Goal: Check status: Check status

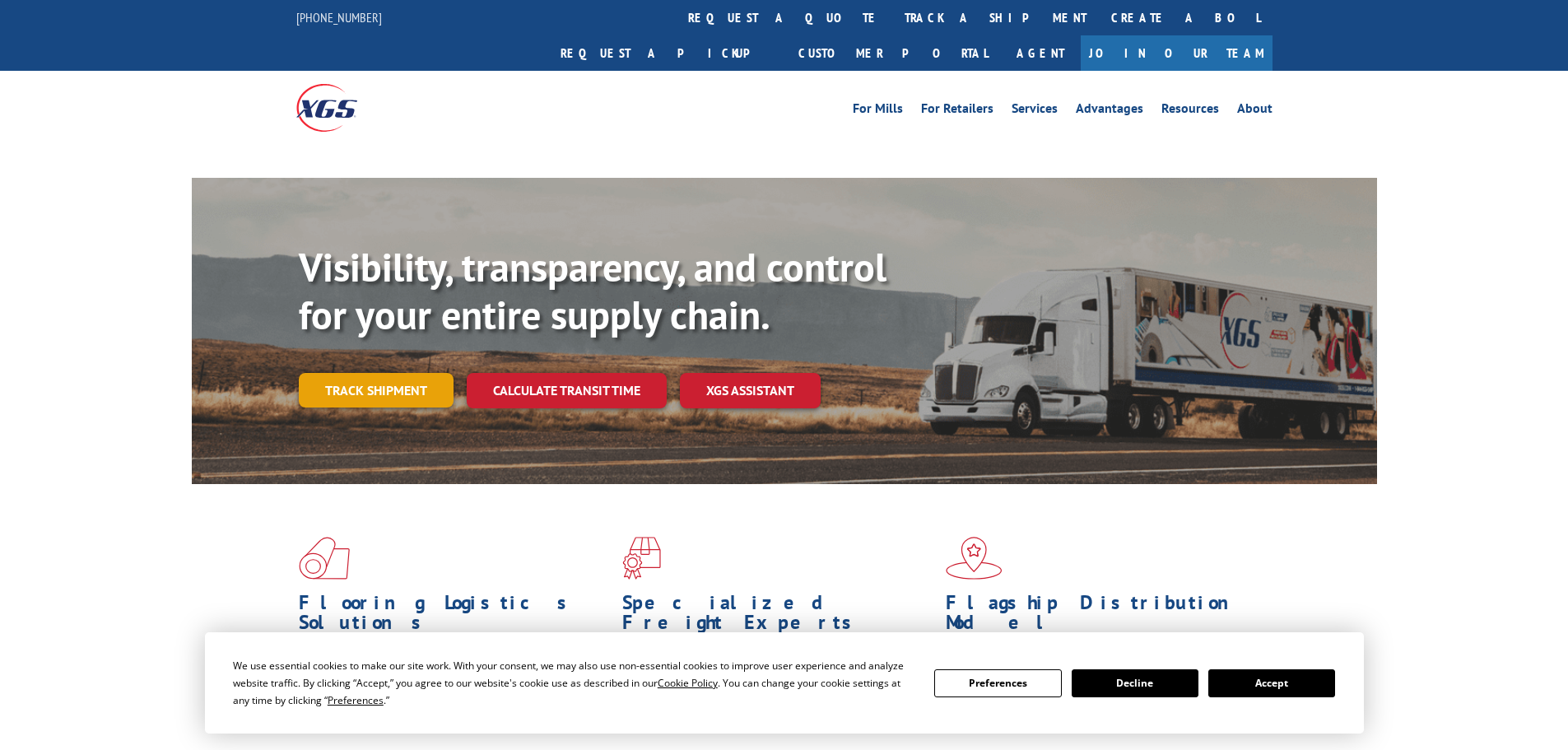
click at [361, 362] on div "Visibility, transparency, and control for your entire supply chain. Track shipm…" at bounding box center [838, 358] width 1078 height 230
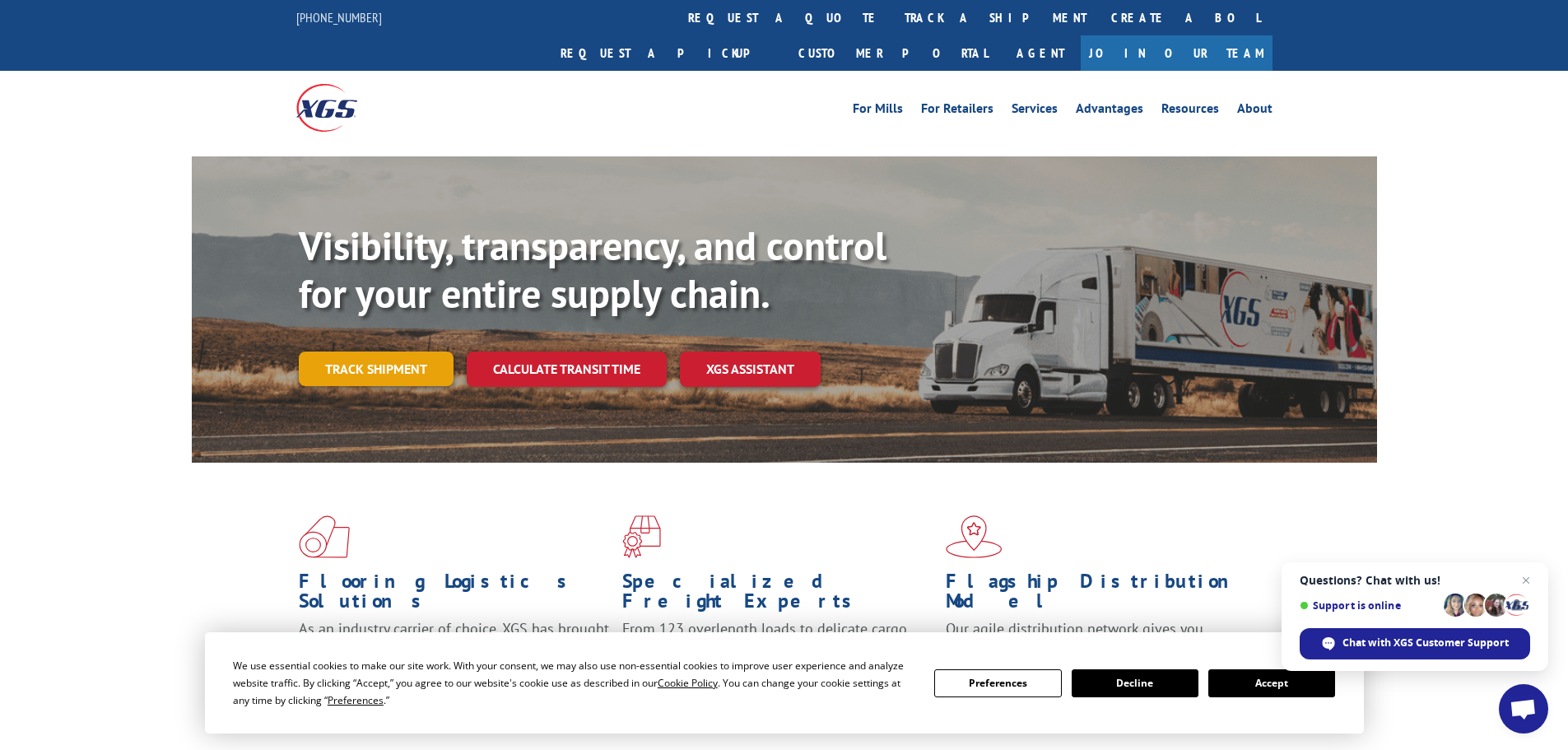
click at [350, 352] on link "Track shipment" at bounding box center [376, 369] width 155 height 35
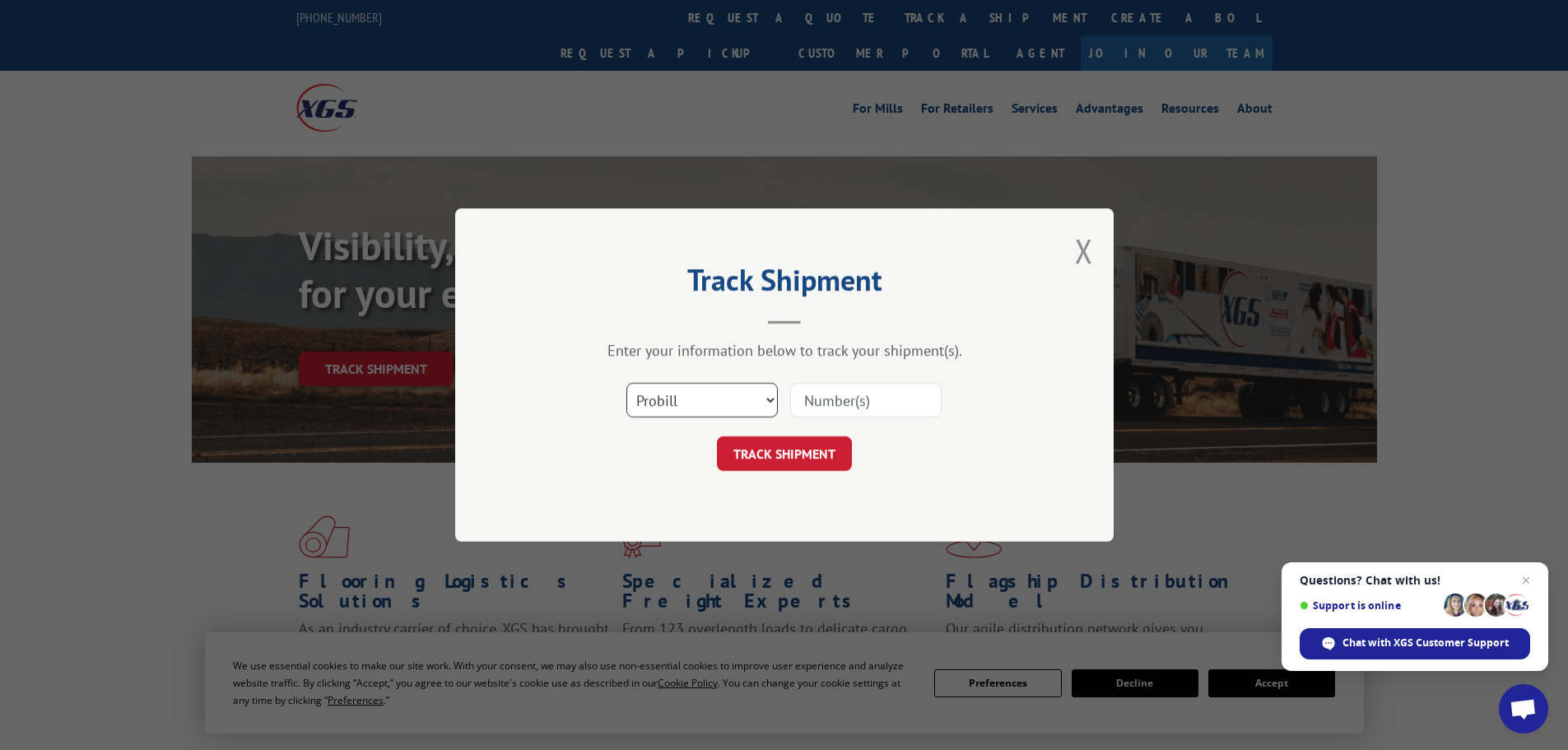
click at [746, 390] on select "Select category... Probill BOL PO" at bounding box center [702, 401] width 152 height 35
select select "po"
click at [627, 383] on select "Select category... Probill BOL PO" at bounding box center [702, 401] width 152 height 35
click at [927, 414] on input at bounding box center [866, 401] width 152 height 35
paste input "31525732"
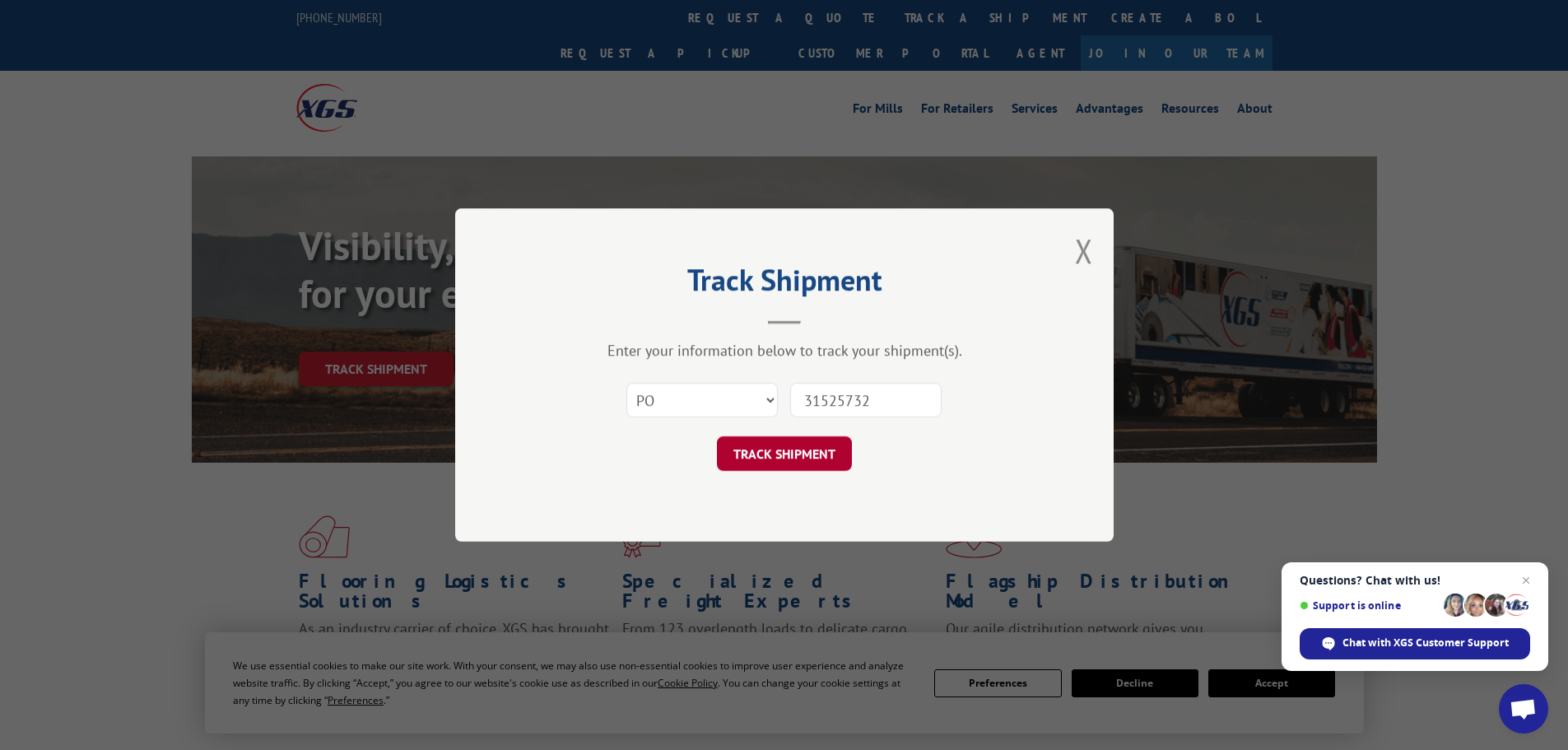
type input "31525732"
click at [780, 447] on button "TRACK SHIPMENT" at bounding box center [784, 453] width 135 height 35
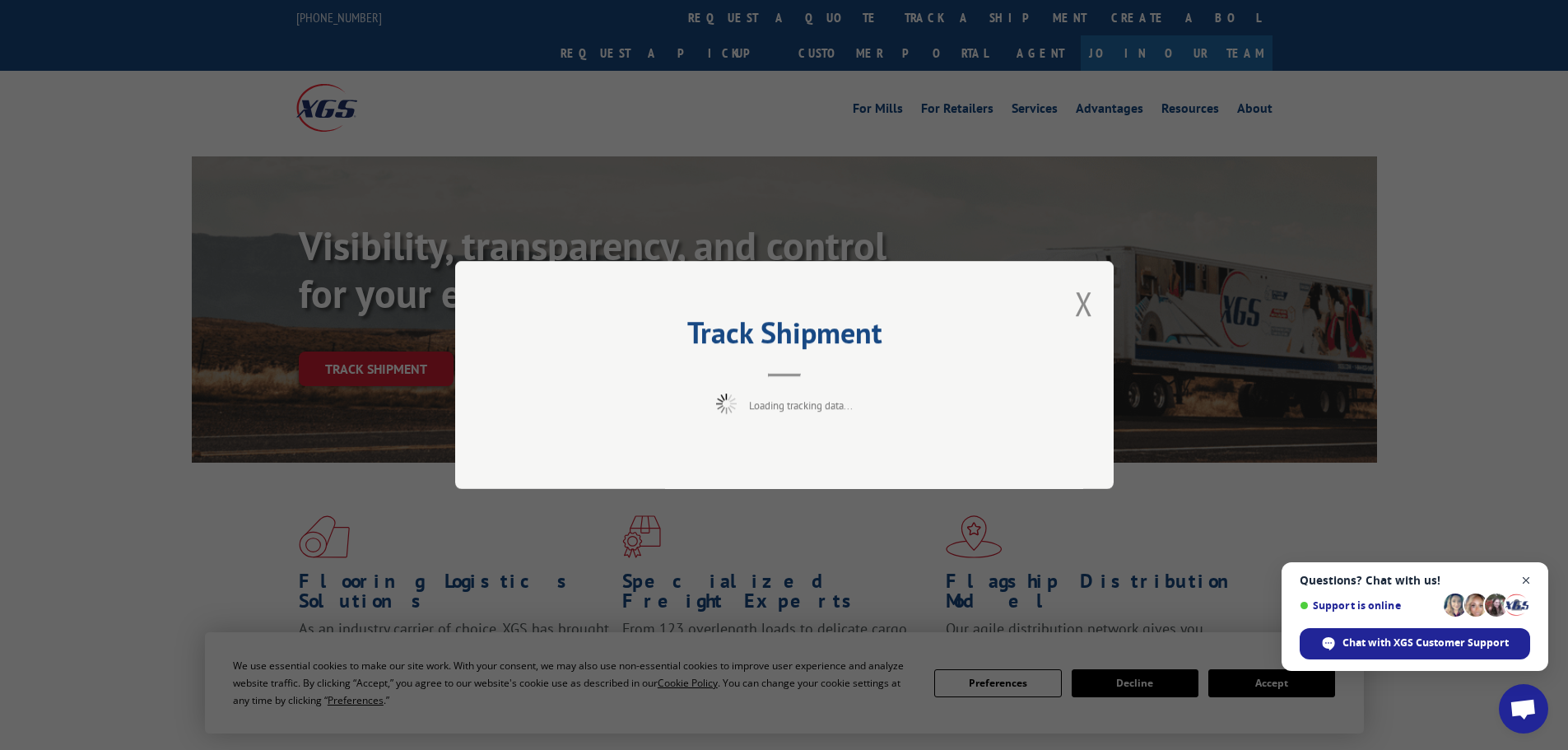
click at [1530, 583] on span "Close chat" at bounding box center [1527, 581] width 21 height 21
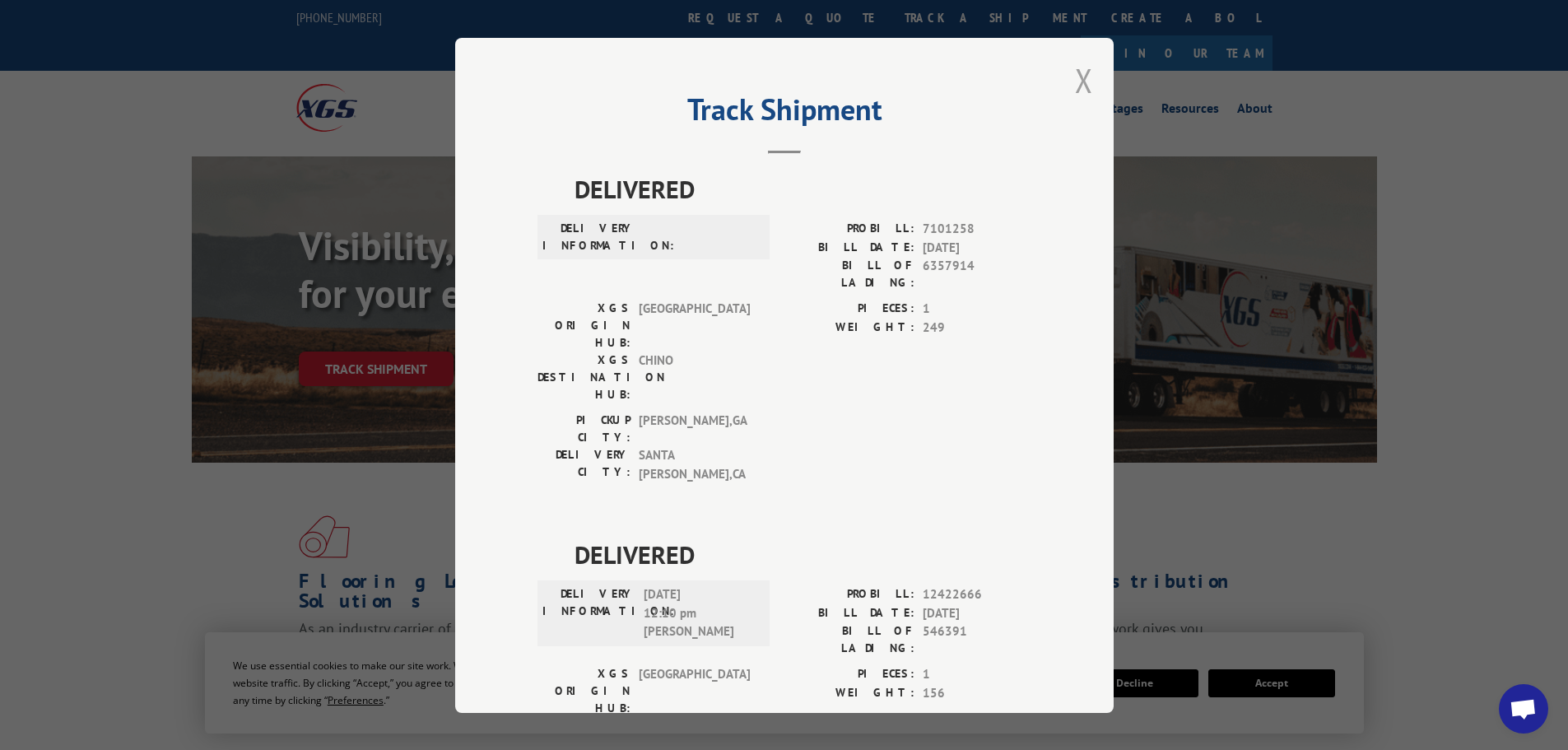
click at [1079, 85] on button "Close modal" at bounding box center [1083, 80] width 18 height 43
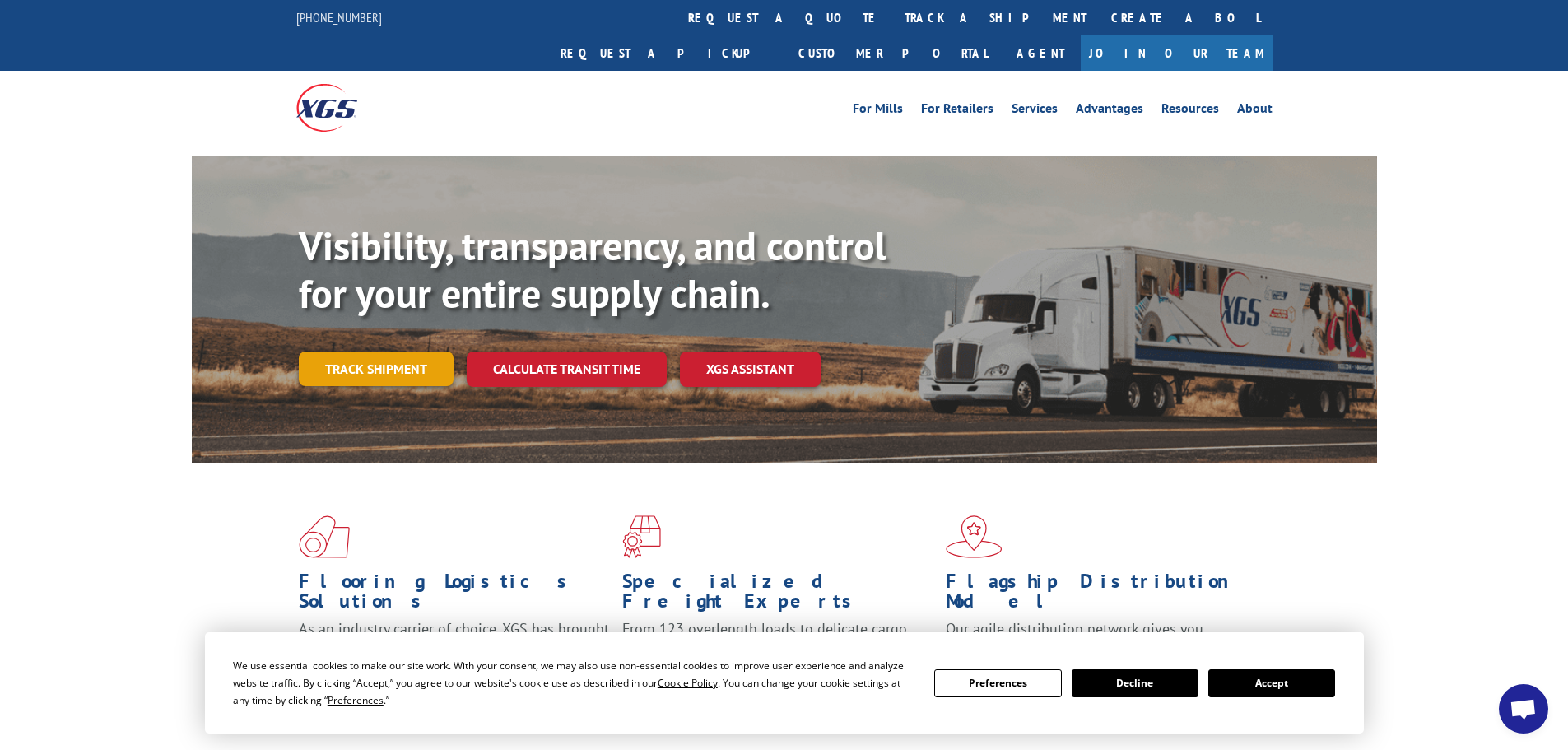
click at [420, 352] on link "Track shipment" at bounding box center [376, 369] width 155 height 35
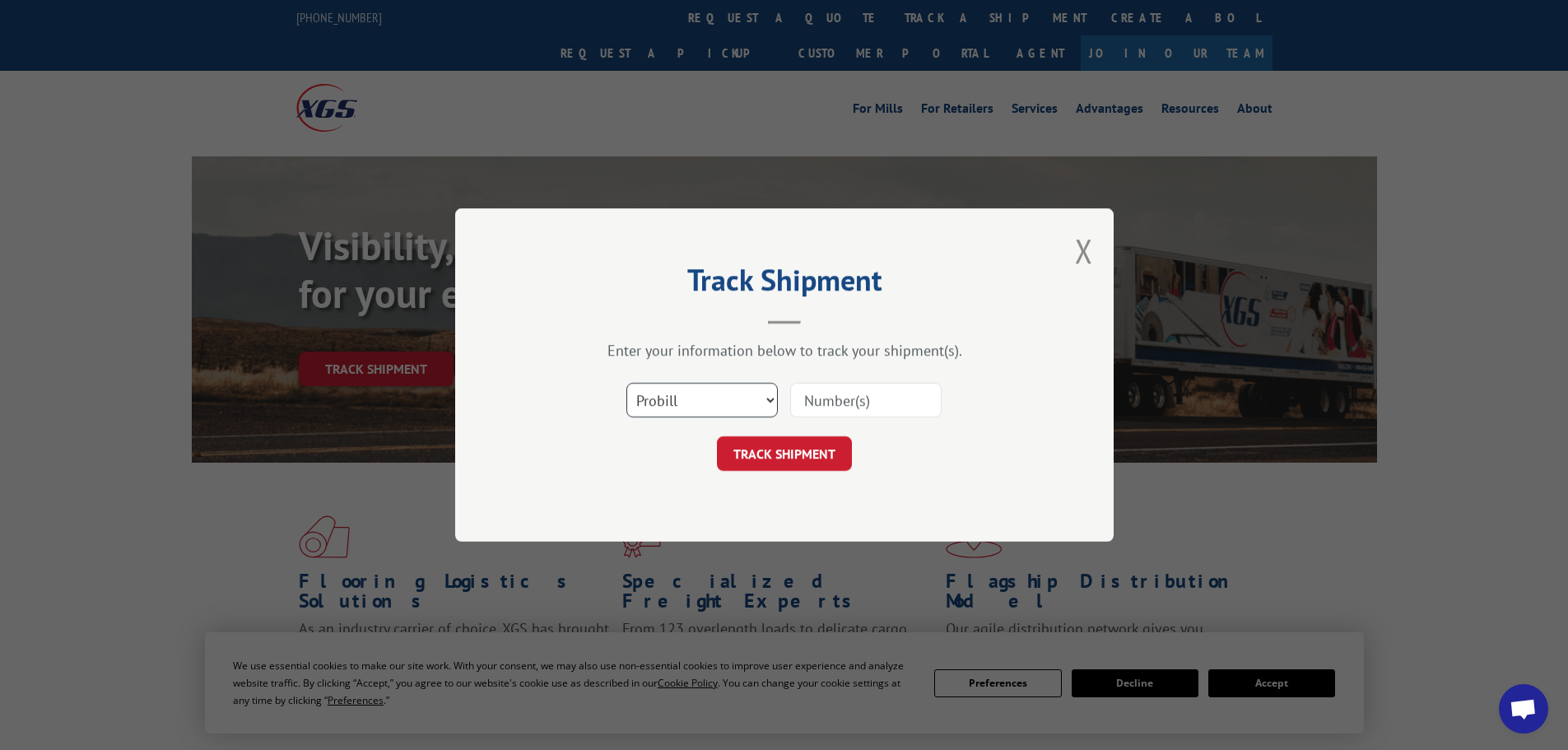
click at [751, 392] on select "Select category... Probill BOL PO" at bounding box center [702, 401] width 152 height 35
click at [627, 383] on select "Select category... Probill BOL PO" at bounding box center [702, 401] width 152 height 35
click at [654, 405] on select "Select category... Probill BOL PO" at bounding box center [702, 401] width 152 height 35
click at [627, 383] on select "Select category... Probill BOL PO" at bounding box center [702, 401] width 152 height 35
click at [818, 401] on input at bounding box center [866, 401] width 152 height 35
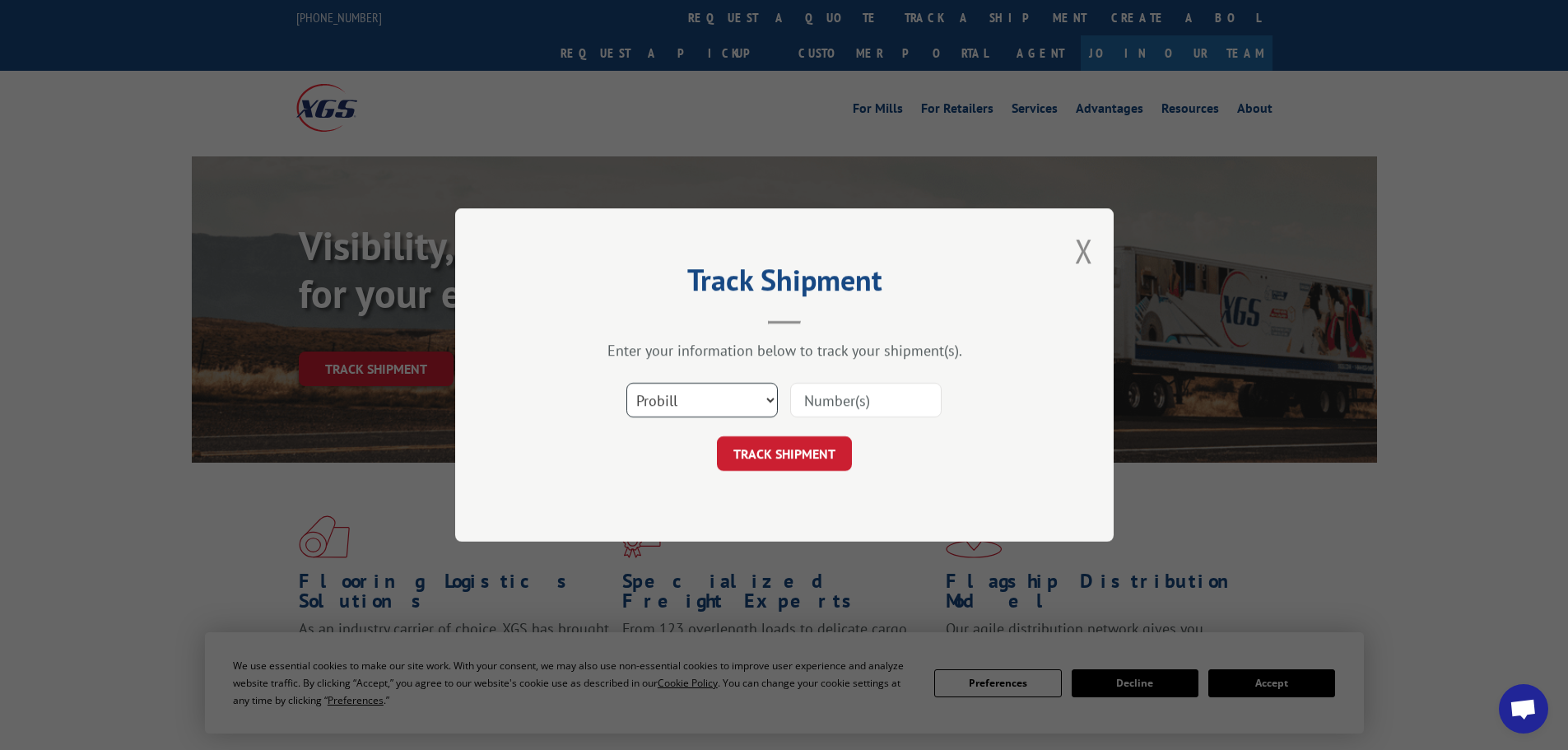
drag, startPoint x: 818, startPoint y: 401, endPoint x: 698, endPoint y: 407, distance: 120.1
click at [698, 407] on select "Select category... Probill BOL PO" at bounding box center [702, 401] width 152 height 35
select select "bol"
click at [627, 383] on select "Select category... Probill BOL PO" at bounding box center [702, 401] width 152 height 35
click at [828, 421] on span "This field is required" at bounding box center [869, 416] width 143 height 27
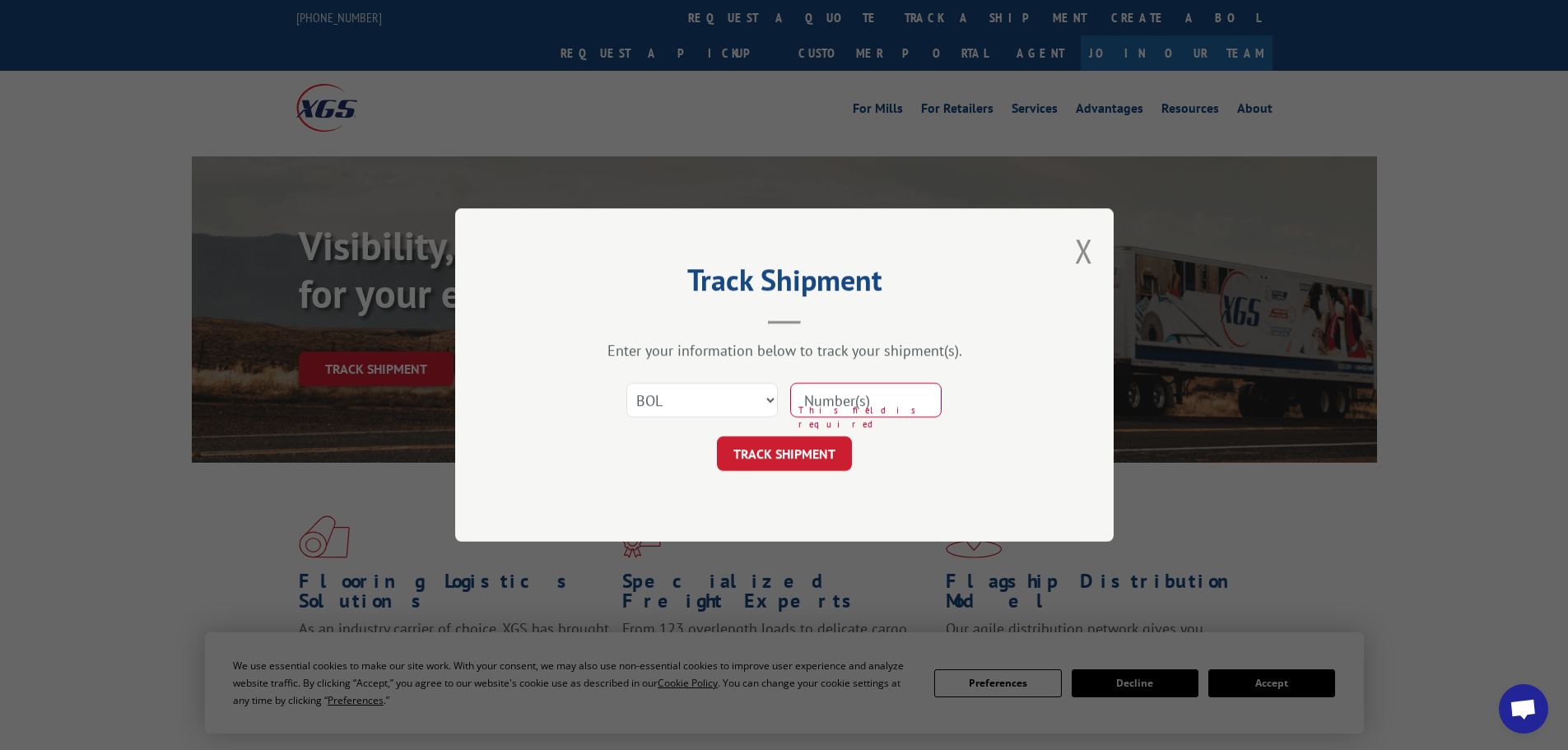
click at [838, 406] on input at bounding box center [866, 401] width 152 height 35
paste input "5076543"
type input "5076543"
click at [780, 469] on button "TRACK SHIPMENT" at bounding box center [784, 453] width 135 height 35
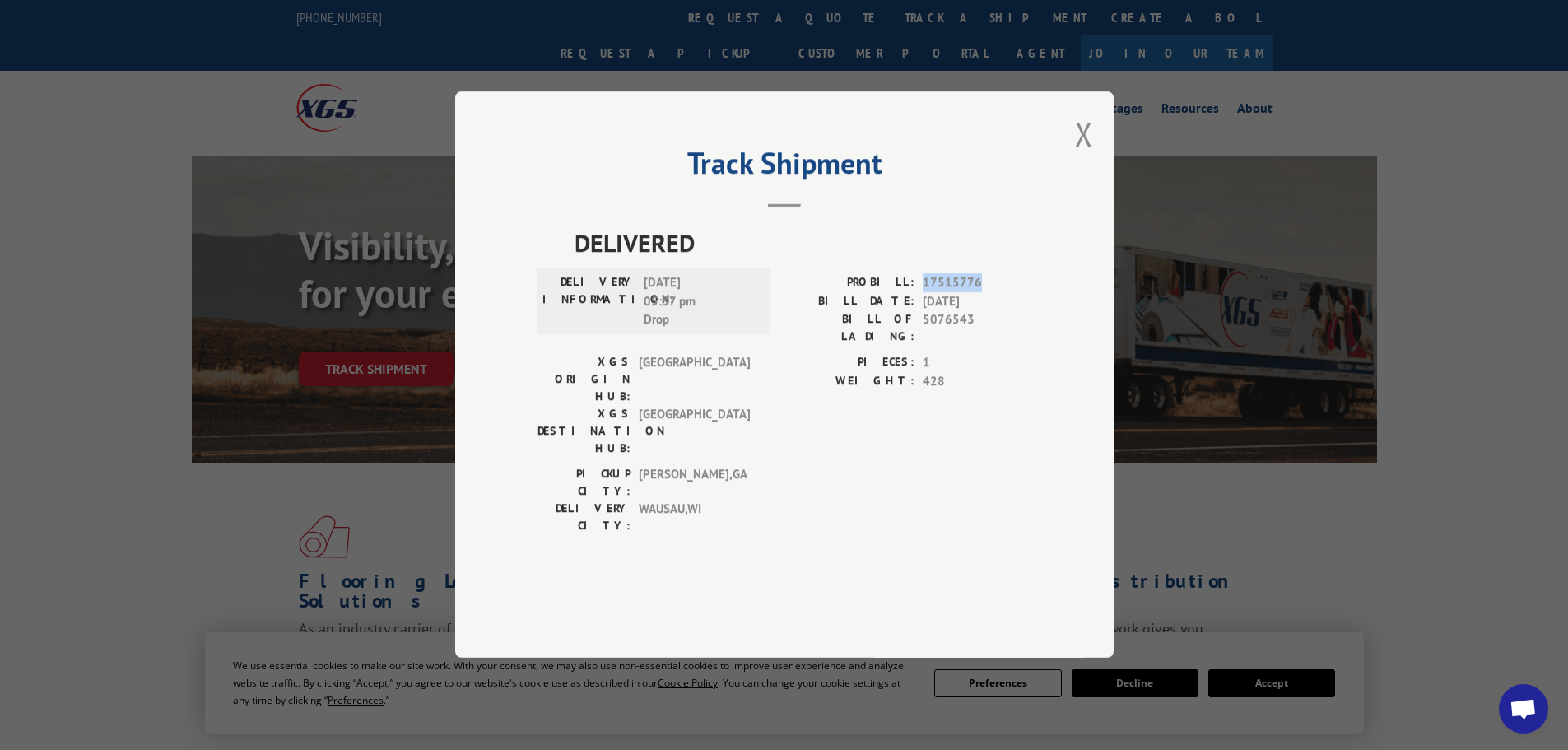
drag, startPoint x: 921, startPoint y: 330, endPoint x: 985, endPoint y: 332, distance: 64.0
click at [985, 293] on div "PROBILL: 17515776" at bounding box center [908, 284] width 247 height 19
copy span "17515776"
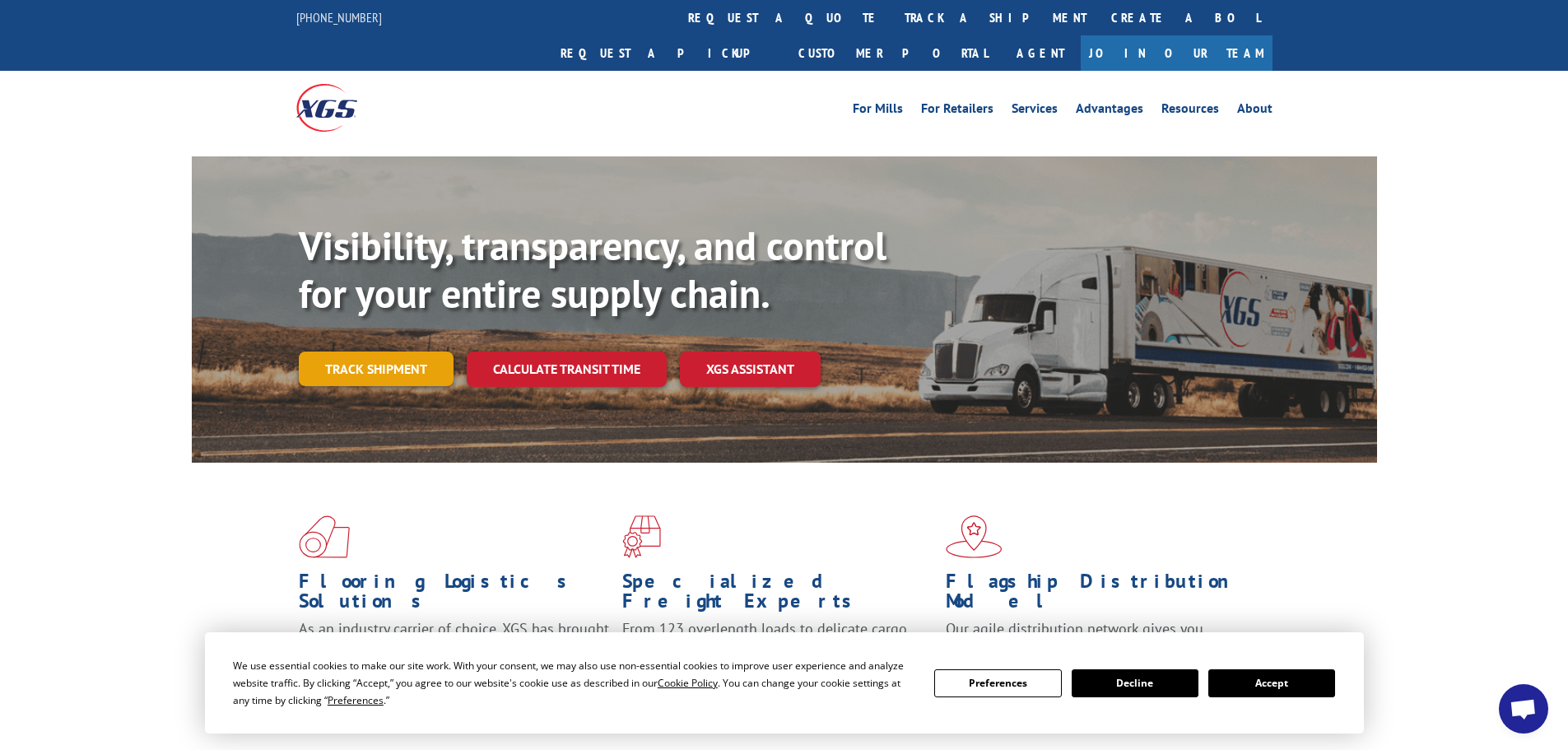
click at [389, 352] on link "Track shipment" at bounding box center [376, 369] width 155 height 35
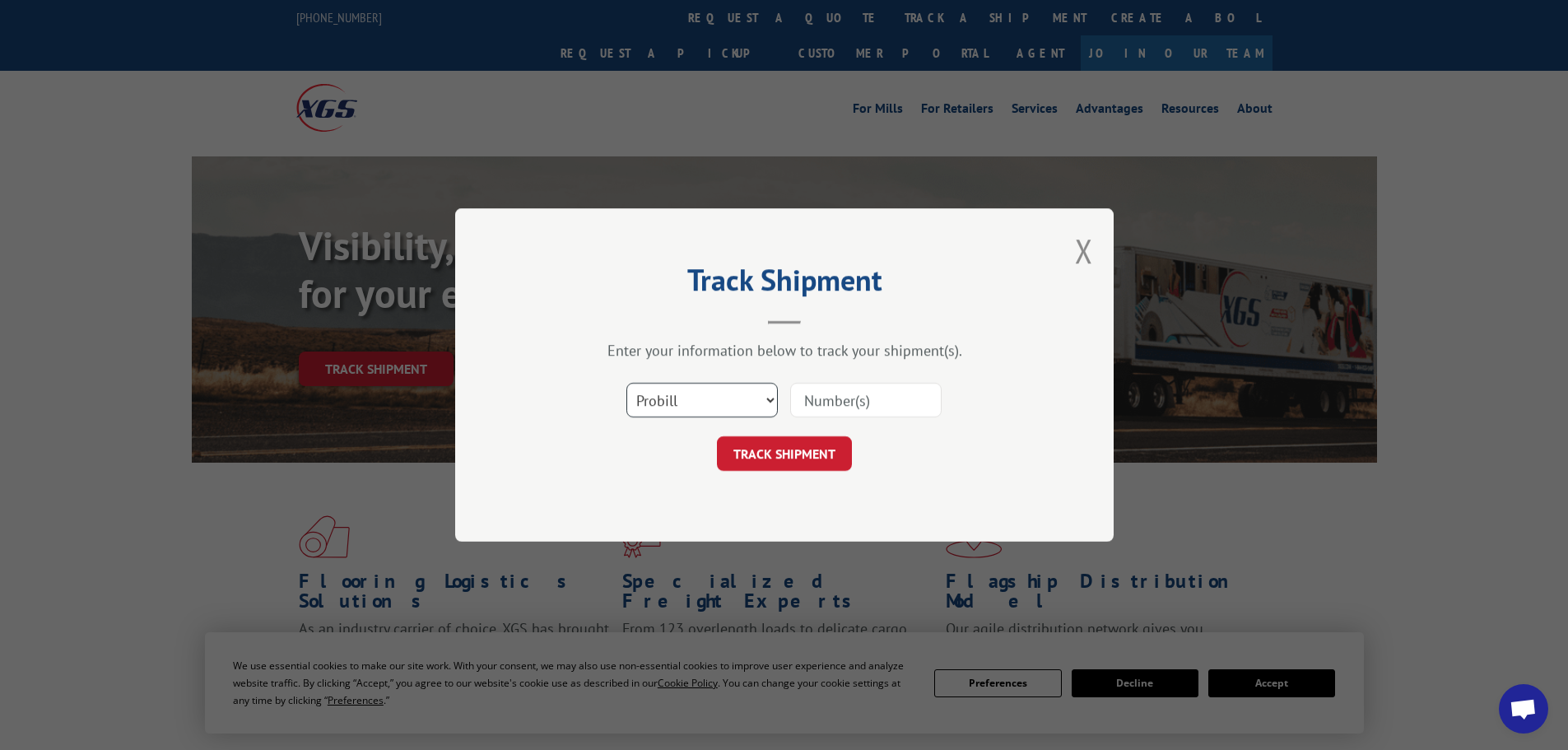
click at [738, 383] on select "Select category... Probill BOL PO" at bounding box center [702, 401] width 152 height 35
select select "po"
click at [627, 383] on select "Select category... Probill BOL PO" at bounding box center [702, 401] width 152 height 35
click at [888, 409] on input at bounding box center [866, 401] width 152 height 35
paste input "31525732"
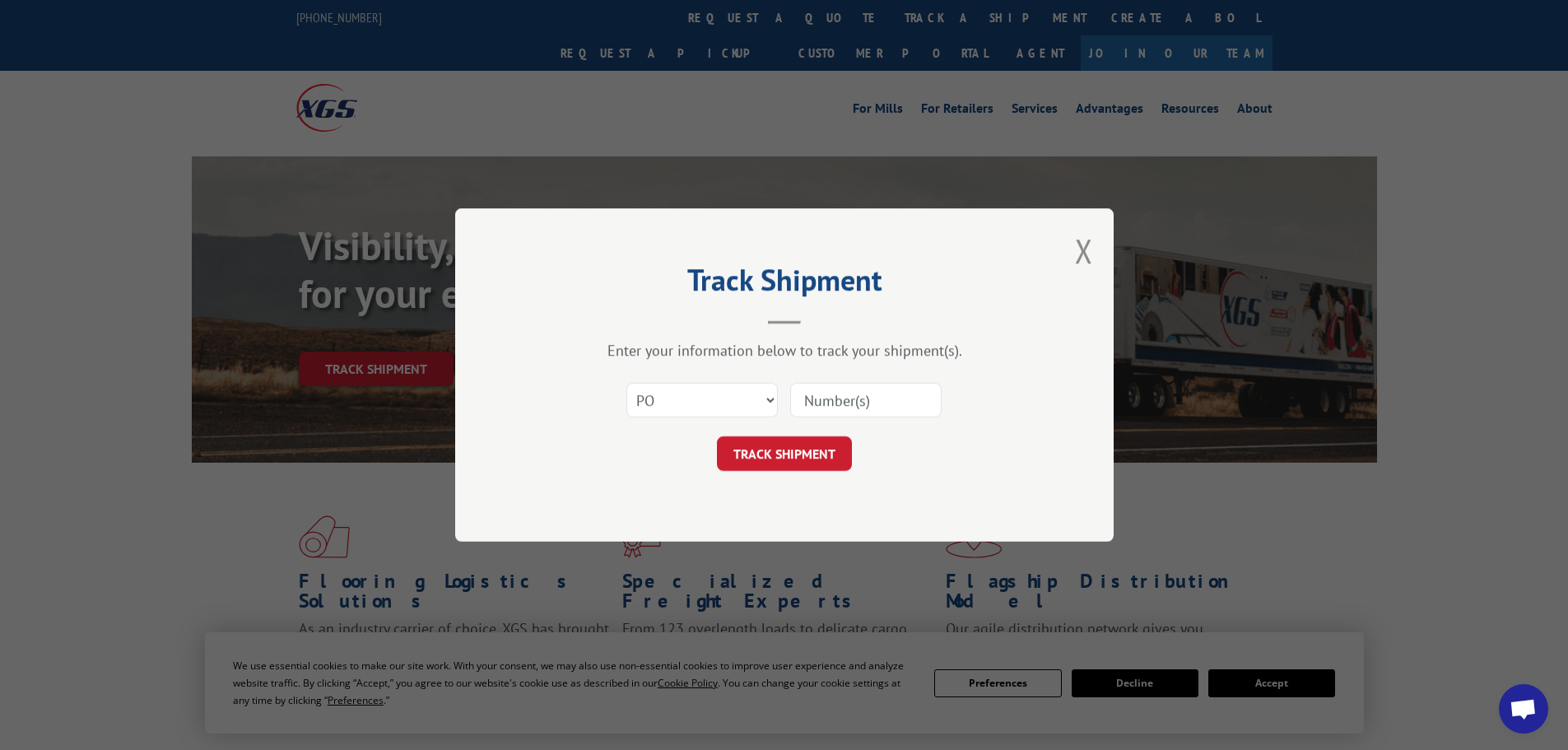
type input "31525732"
click button "TRACK SHIPMENT" at bounding box center [784, 453] width 135 height 35
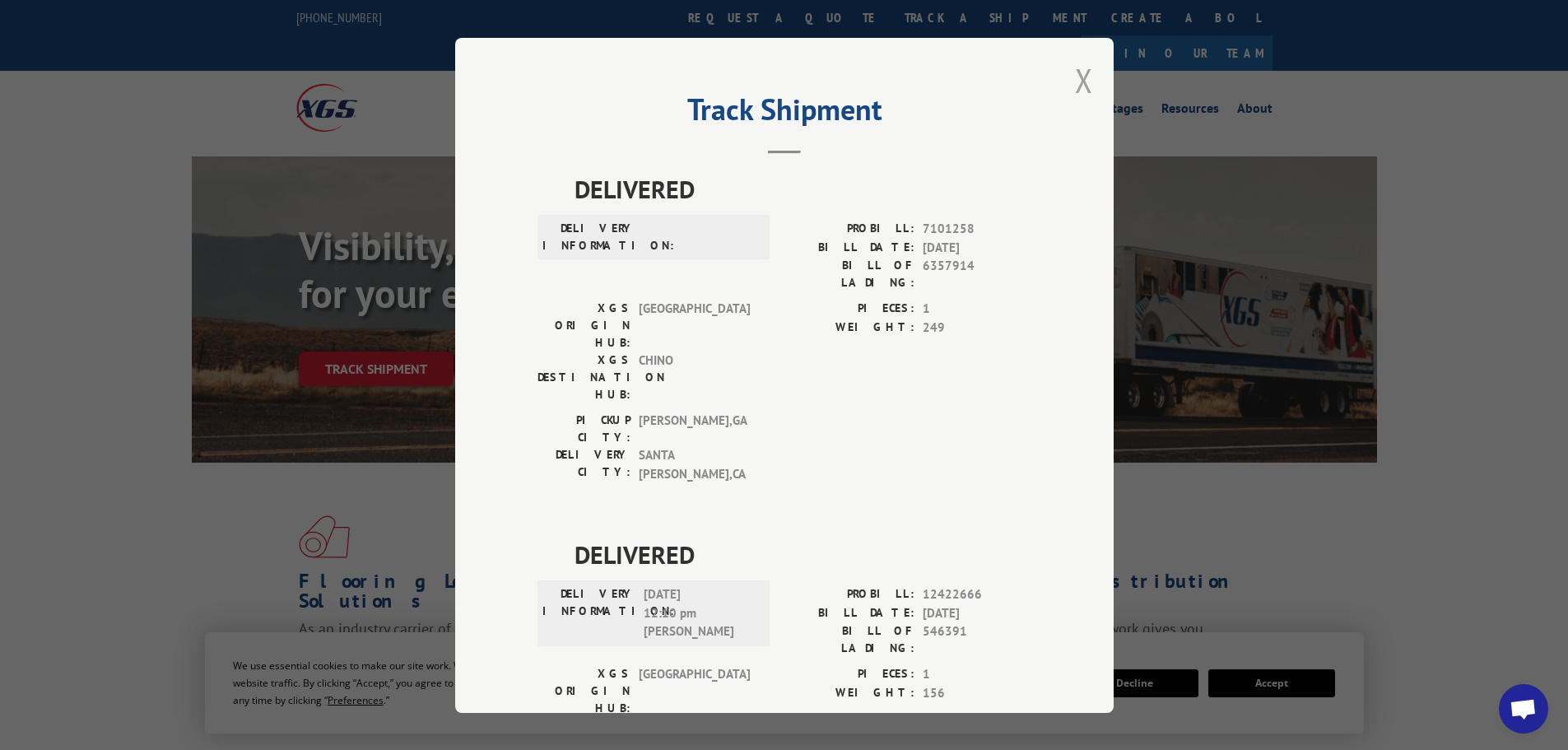
click at [1075, 90] on button "Close modal" at bounding box center [1083, 80] width 18 height 43
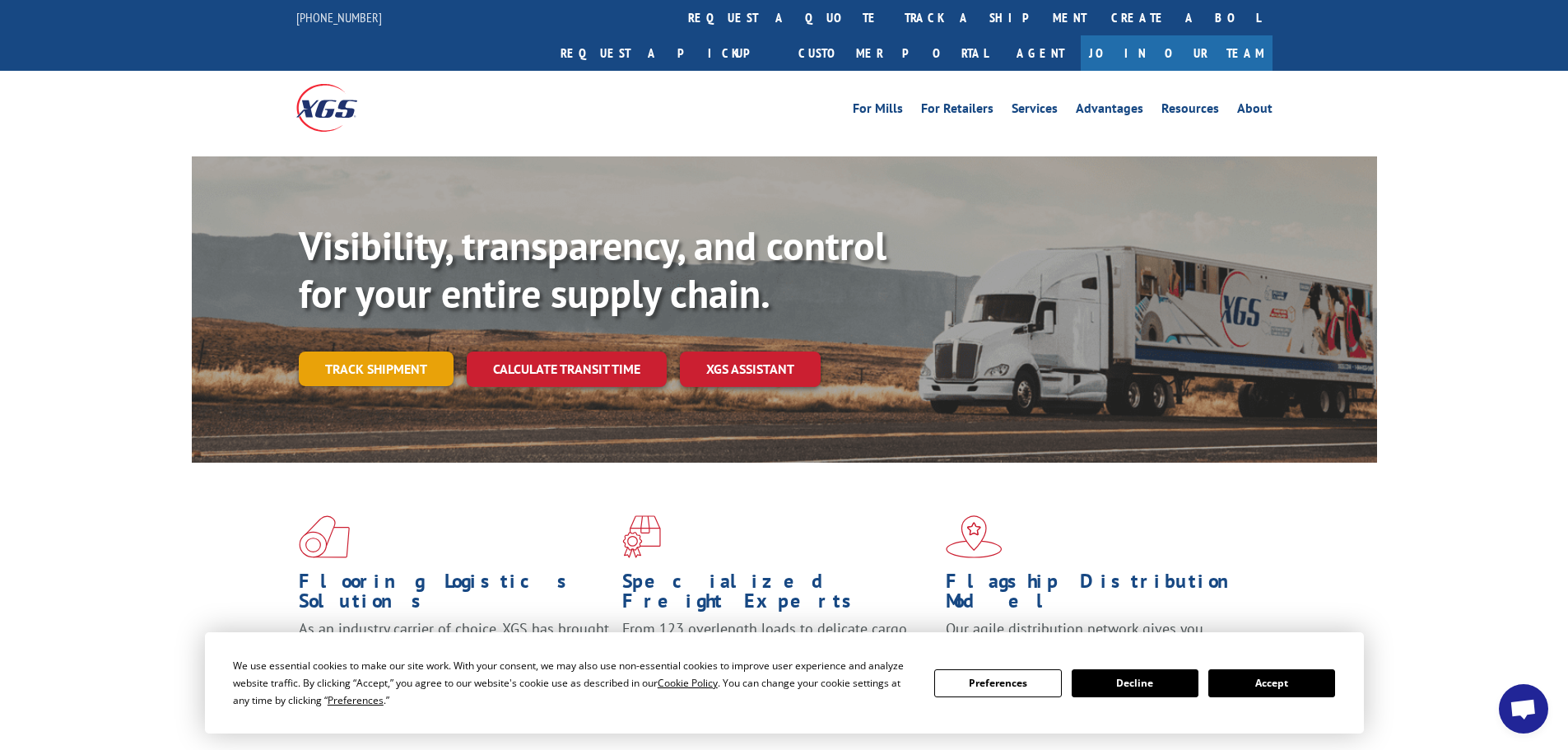
click at [327, 352] on link "Track shipment" at bounding box center [376, 369] width 155 height 35
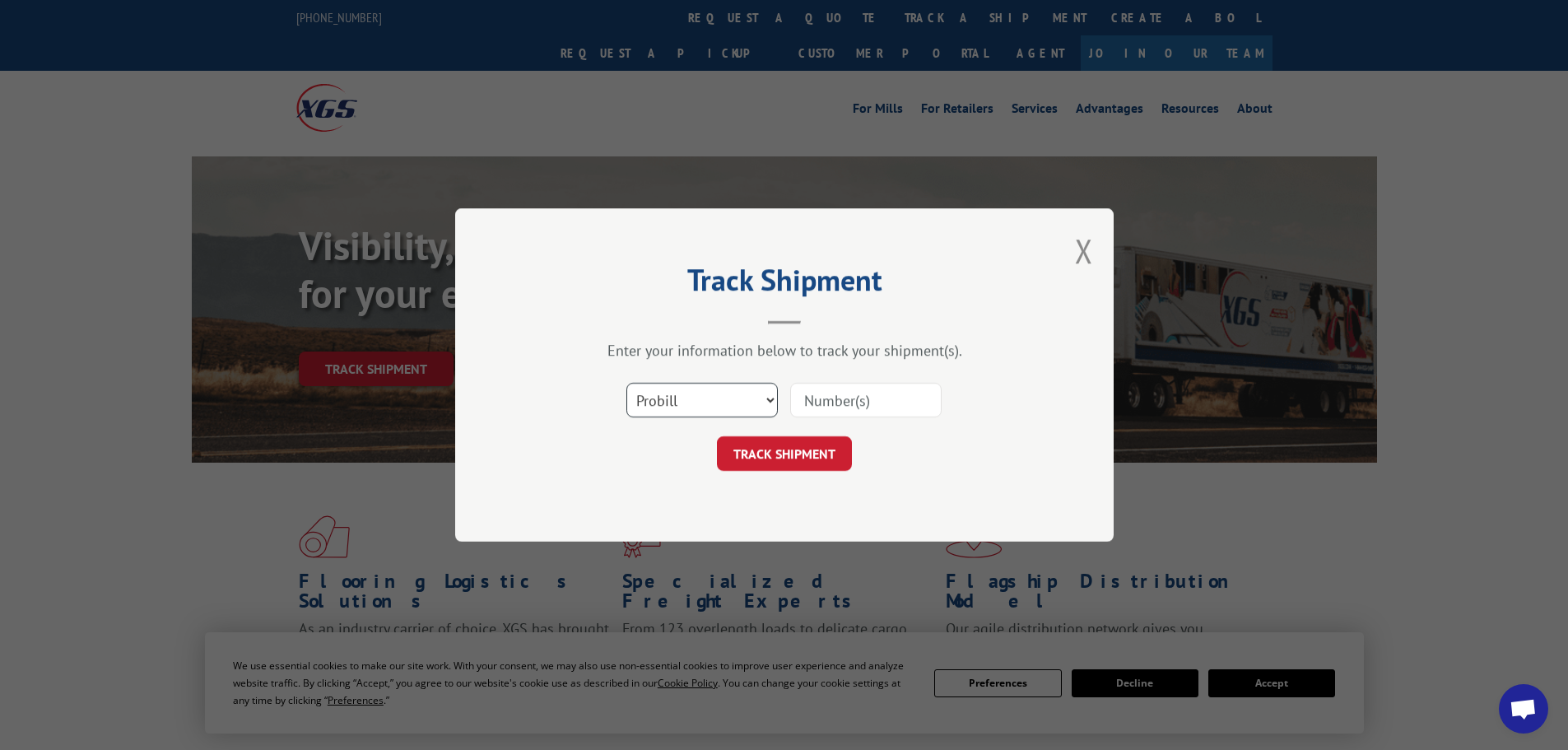
click at [673, 405] on select "Select category... Probill BOL PO" at bounding box center [702, 401] width 152 height 35
click at [627, 383] on select "Select category... Probill BOL PO" at bounding box center [702, 401] width 152 height 35
click at [693, 386] on select "Select category... Probill BOL PO" at bounding box center [702, 401] width 152 height 35
select select "bol"
click at [627, 383] on select "Select category... Probill BOL PO" at bounding box center [702, 401] width 152 height 35
